Goal: Information Seeking & Learning: Learn about a topic

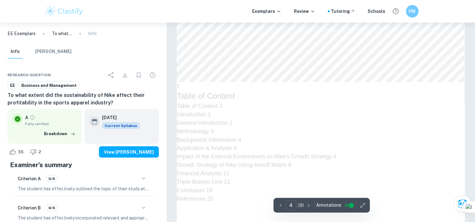
scroll to position [1113, 0]
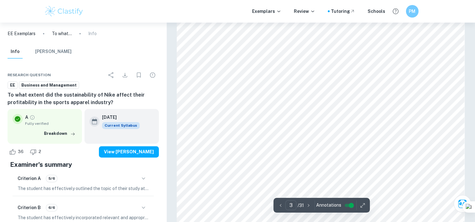
scroll to position [873, 0]
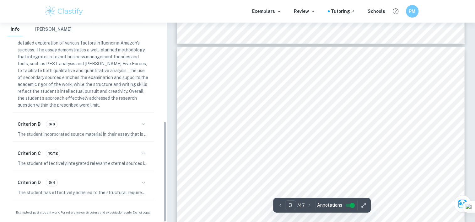
scroll to position [782, 0]
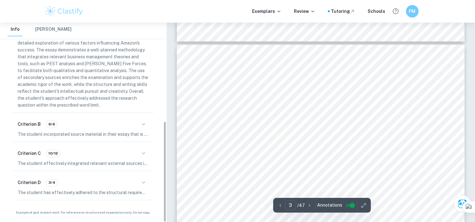
click at [212, 119] on span "largest e-commerce platforms, with over 2.4 million active sellers. Headquarter…" at bounding box center [340, 121] width 259 height 6
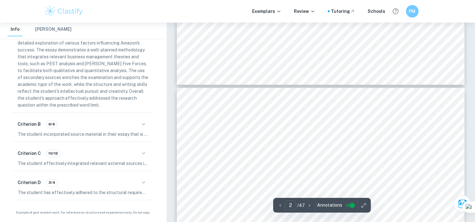
scroll to position [451, 0]
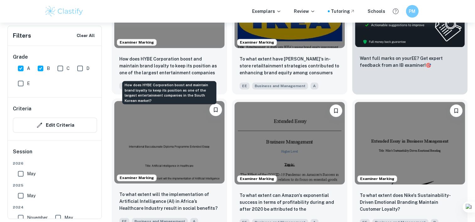
scroll to position [275, 0]
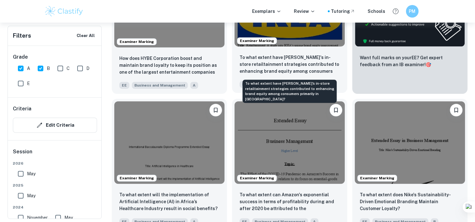
click at [253, 67] on p "To what extent have [PERSON_NAME]'s in-store retailtainment strategies contribu…" at bounding box center [290, 64] width 100 height 21
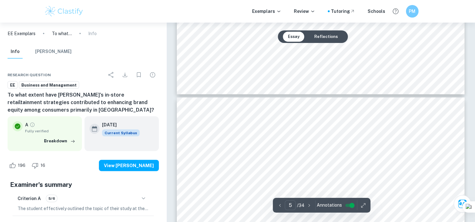
scroll to position [1617, 0]
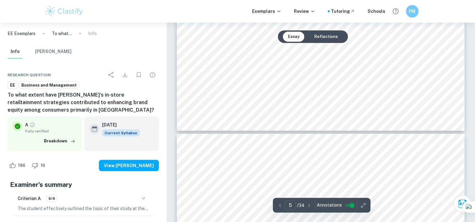
type input "4"
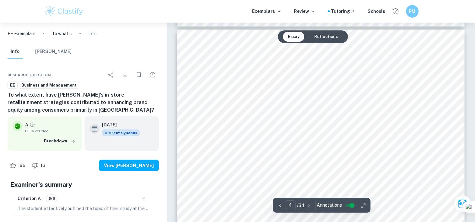
scroll to position [1263, 0]
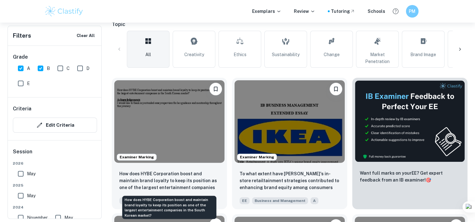
scroll to position [156, 0]
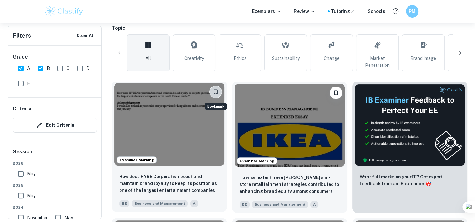
click at [216, 91] on icon "Bookmark" at bounding box center [216, 92] width 6 height 6
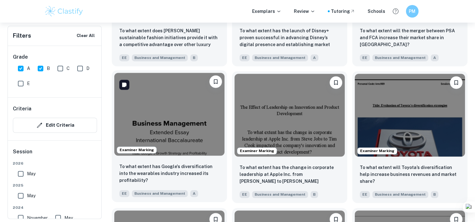
scroll to position [985, 0]
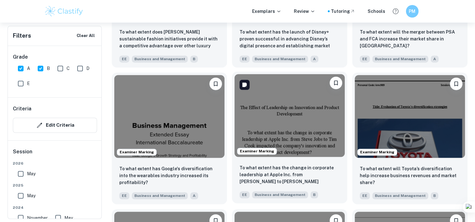
click at [259, 133] on img at bounding box center [290, 115] width 110 height 83
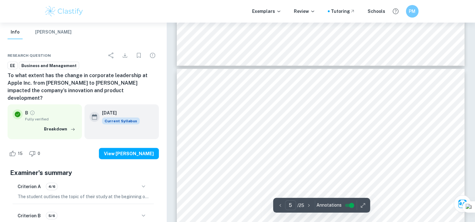
scroll to position [1561, 0]
type input "4"
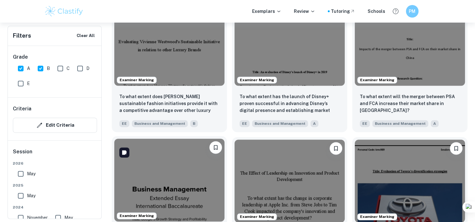
scroll to position [917, 0]
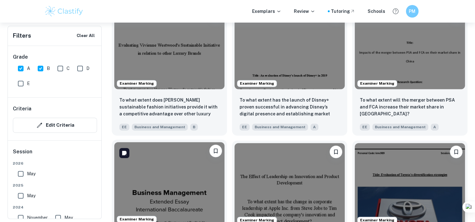
click at [181, 182] on img at bounding box center [169, 183] width 110 height 83
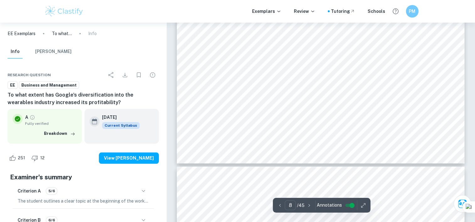
scroll to position [2909, 0]
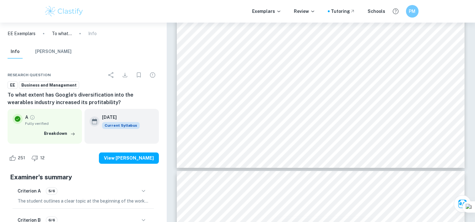
click at [128, 195] on div "Criterion A 5/6" at bounding box center [83, 191] width 131 height 11
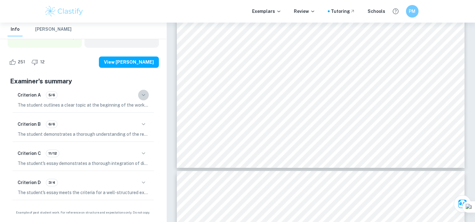
click at [138, 95] on button "button" at bounding box center [143, 95] width 11 height 11
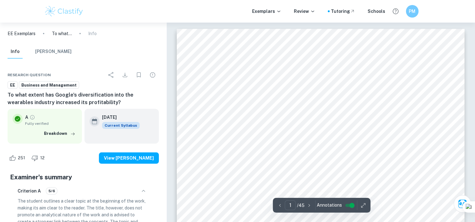
scroll to position [41, 0]
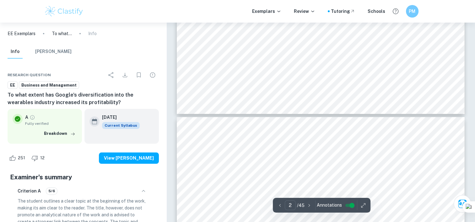
type input "3"
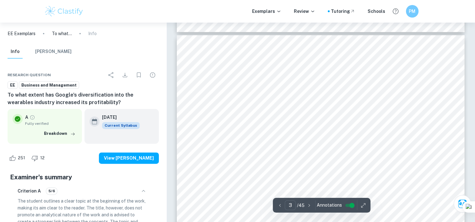
scroll to position [830, 0]
